Goal: Task Accomplishment & Management: Use online tool/utility

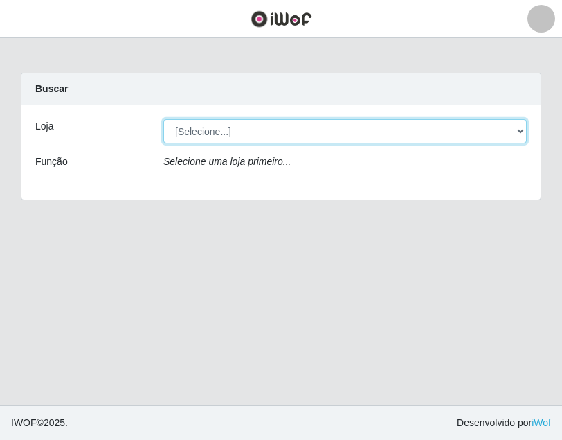
click at [235, 134] on select "[Selecione...] BL Importadora" at bounding box center [345, 131] width 364 height 24
select select "259"
click at [163, 119] on select "[Selecione...] BL Importadora" at bounding box center [345, 131] width 364 height 24
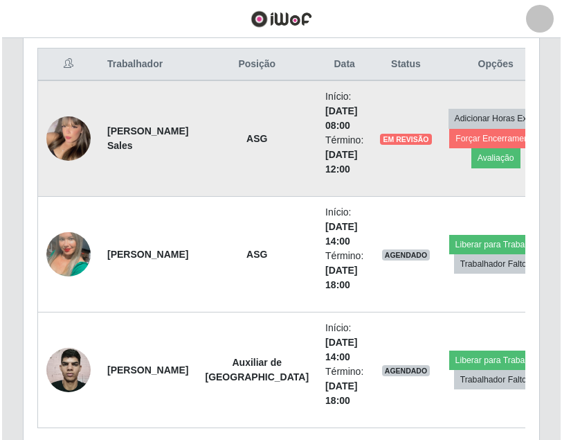
scroll to position [554, 0]
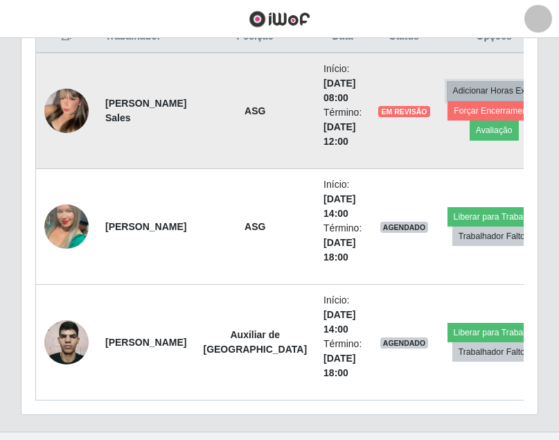
click at [484, 98] on button "Adicionar Horas Extra" at bounding box center [494, 90] width 95 height 19
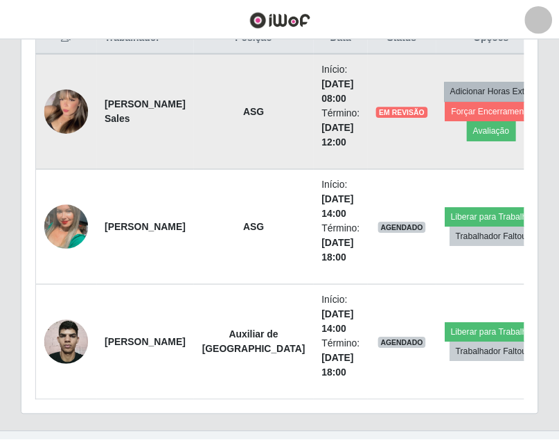
scroll to position [287, 509]
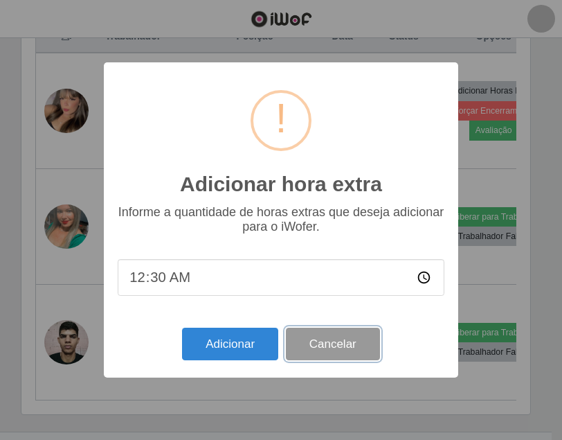
click at [348, 339] on button "Cancelar" at bounding box center [333, 344] width 94 height 33
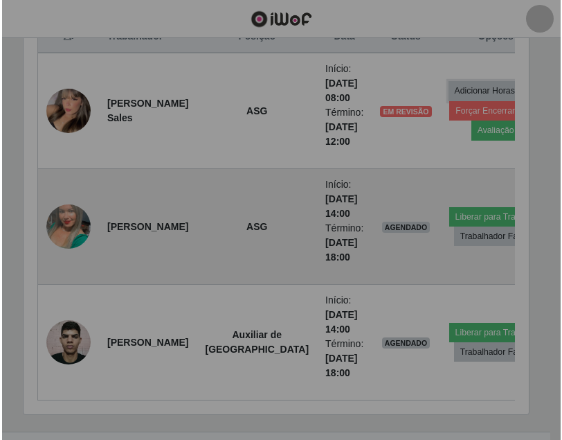
scroll to position [287, 516]
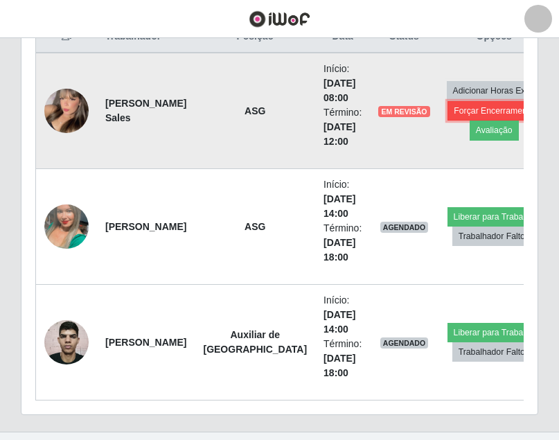
click at [496, 115] on button "Forçar Encerramento" at bounding box center [493, 110] width 93 height 19
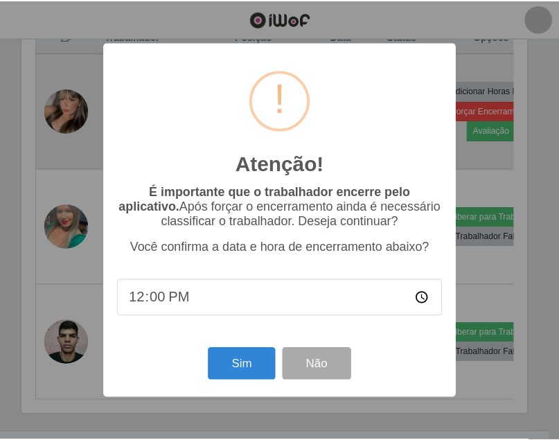
scroll to position [287, 509]
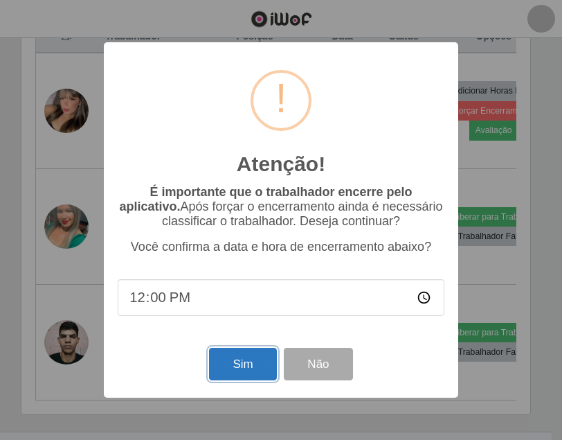
click at [241, 362] on button "Sim" at bounding box center [242, 364] width 67 height 33
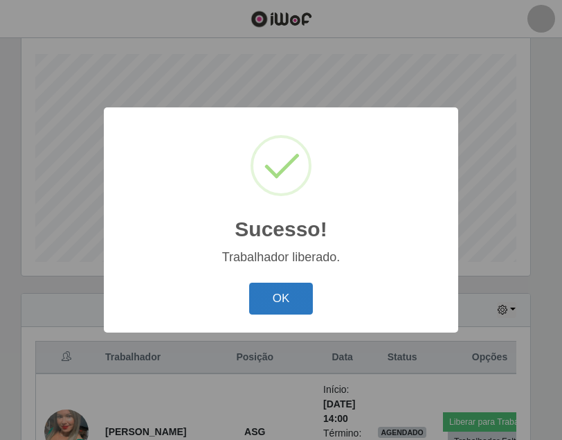
click at [288, 298] on button "OK" at bounding box center [281, 299] width 64 height 33
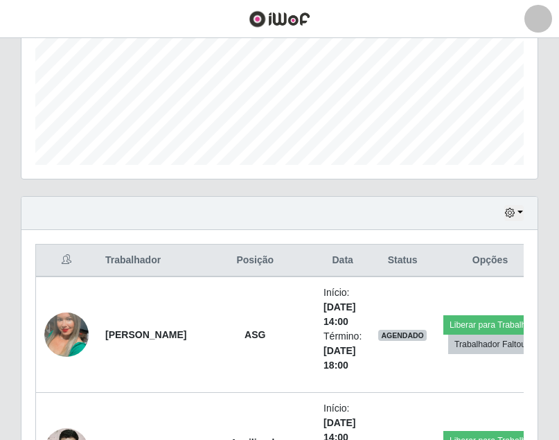
scroll to position [465, 0]
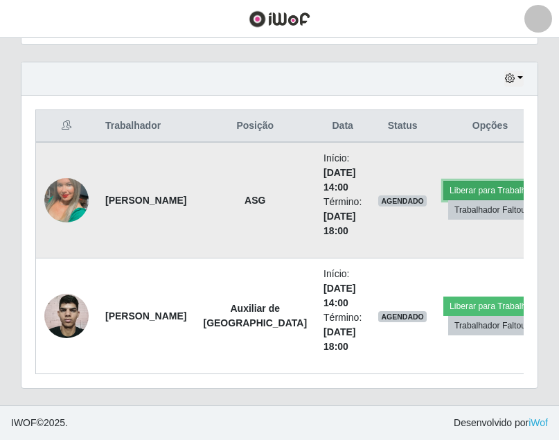
click at [499, 195] on button "Liberar para Trabalho" at bounding box center [489, 190] width 93 height 19
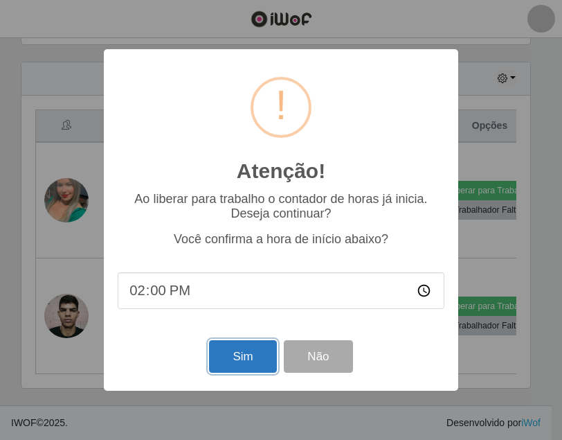
click at [240, 364] on button "Sim" at bounding box center [242, 356] width 67 height 33
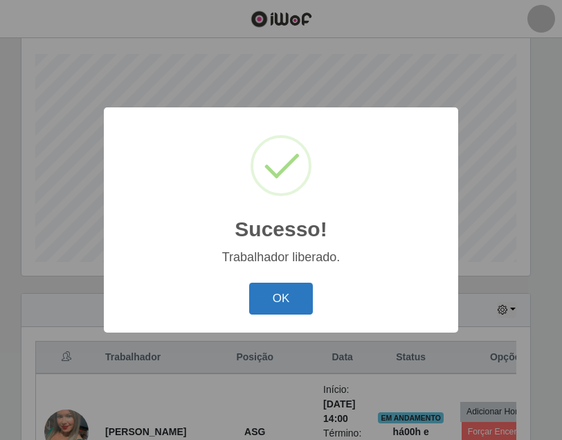
click at [287, 308] on button "OK" at bounding box center [281, 299] width 64 height 33
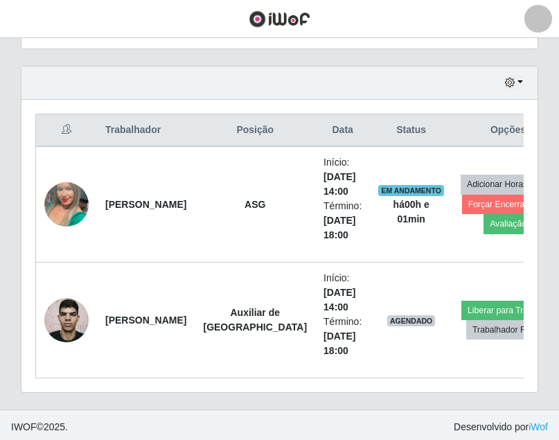
scroll to position [465, 0]
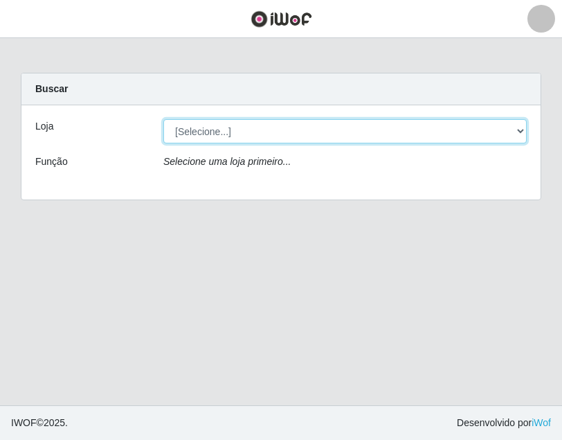
click at [200, 143] on select "[Selecione...] BL Importadora" at bounding box center [345, 131] width 364 height 24
select select "259"
click at [163, 119] on select "[Selecione...] BL Importadora" at bounding box center [345, 131] width 364 height 24
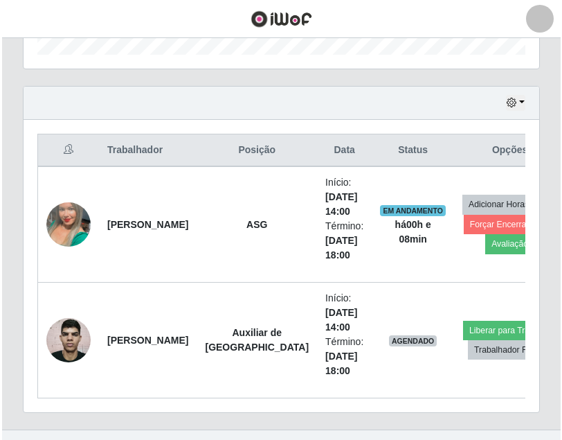
scroll to position [465, 0]
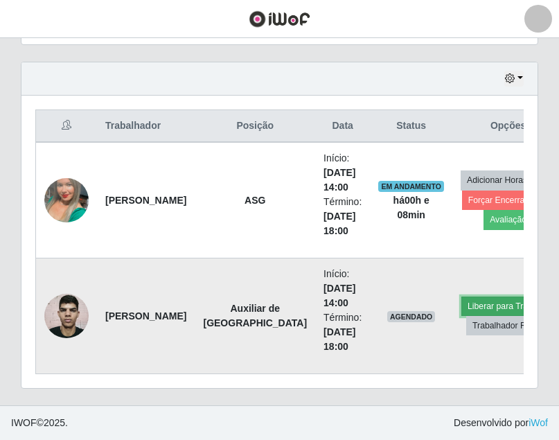
click at [461, 305] on button "Liberar para Trabalho" at bounding box center [507, 305] width 93 height 19
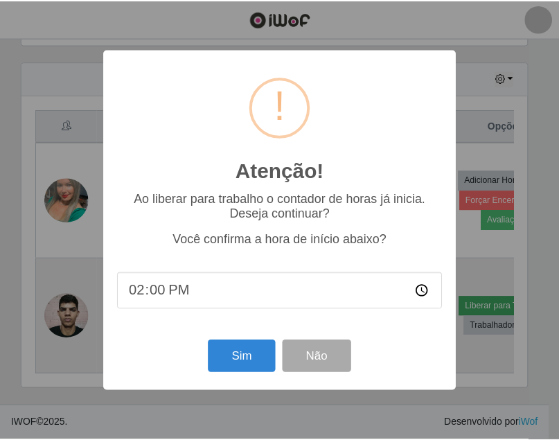
scroll to position [287, 509]
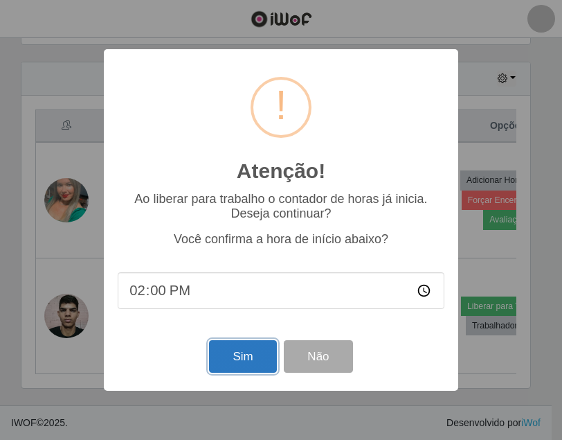
click at [226, 349] on button "Sim" at bounding box center [242, 356] width 67 height 33
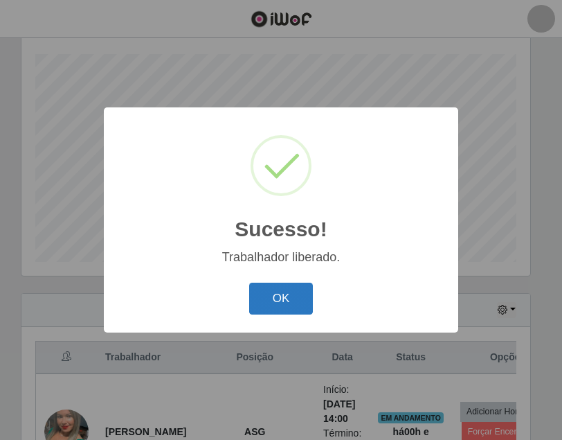
click at [299, 299] on button "OK" at bounding box center [281, 299] width 64 height 33
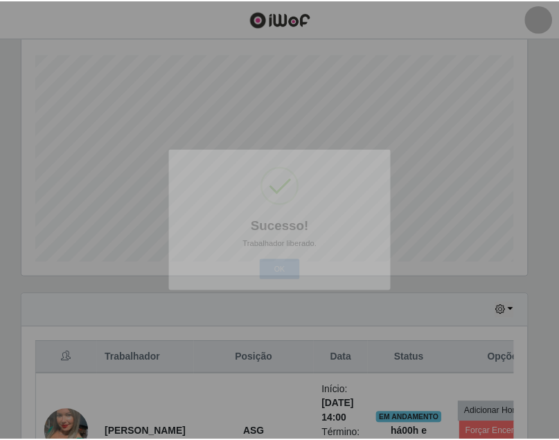
scroll to position [287, 516]
